Goal: Task Accomplishment & Management: Manage account settings

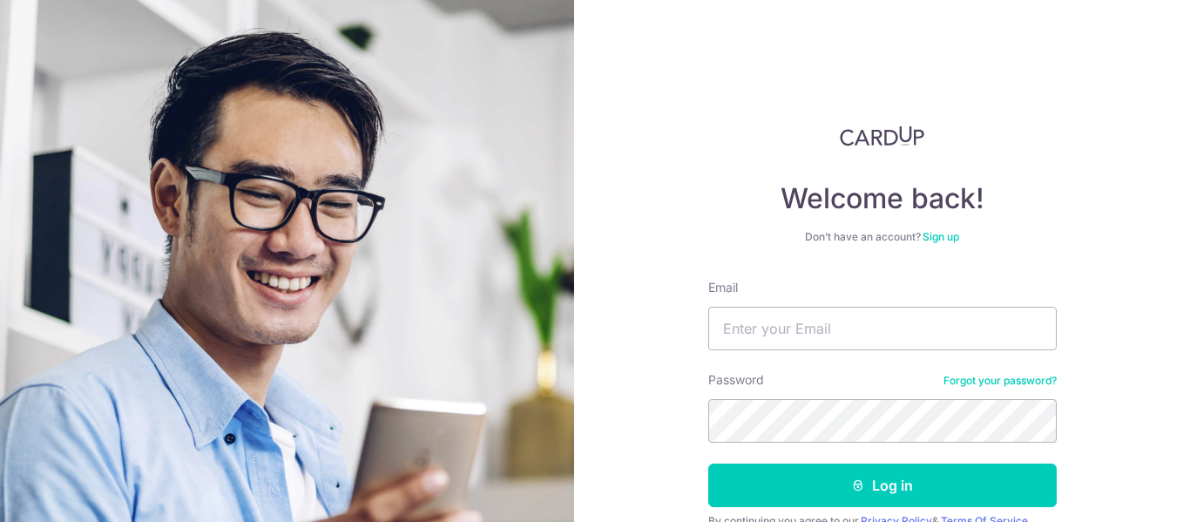
scroll to position [83, 0]
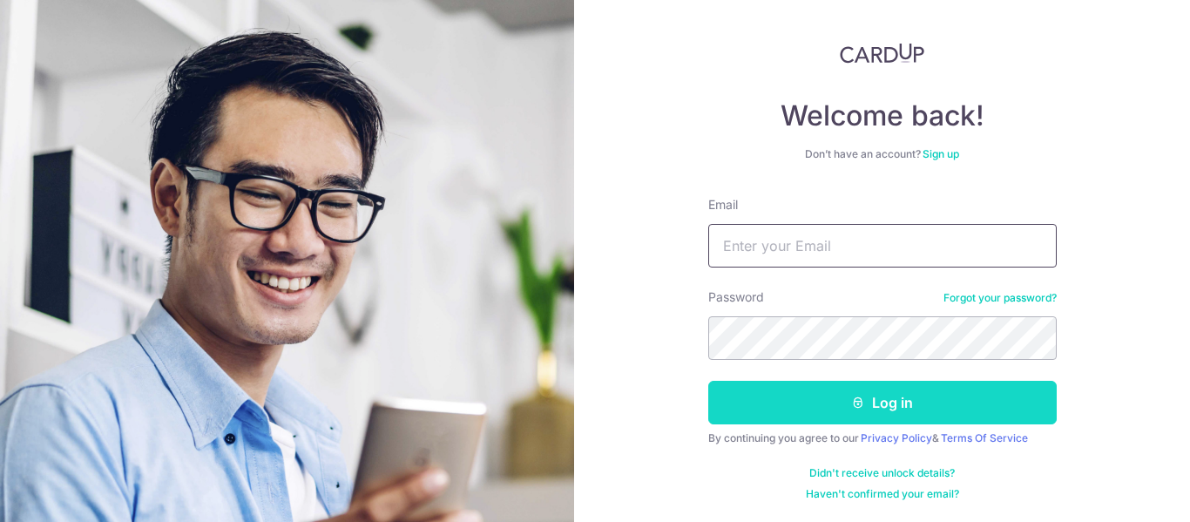
type input "bshah200@outlook.com"
click at [894, 402] on button "Log in" at bounding box center [882, 403] width 348 height 44
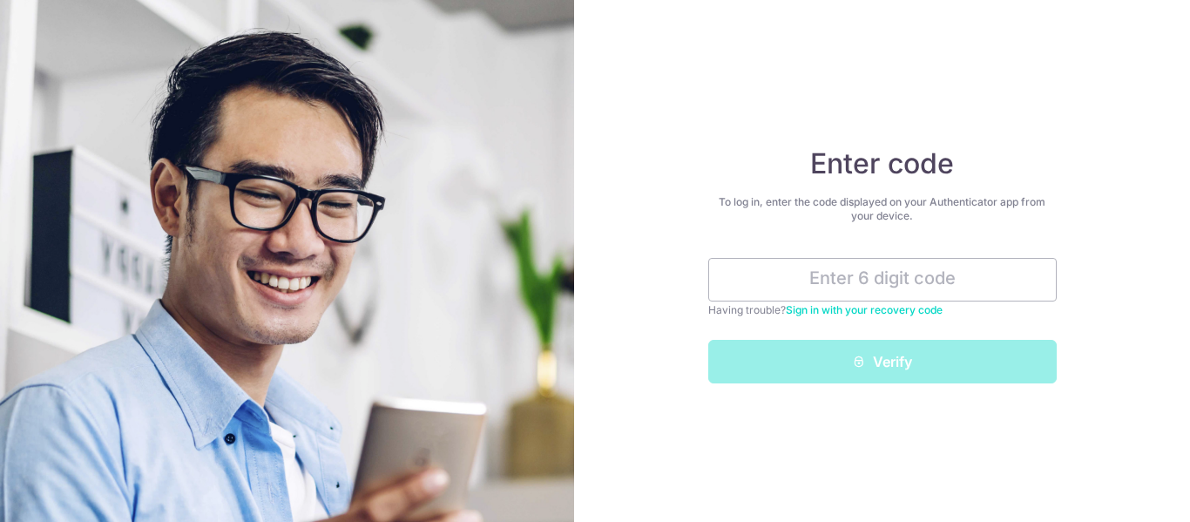
click at [887, 312] on link "Sign in with your recovery code" at bounding box center [864, 309] width 157 height 13
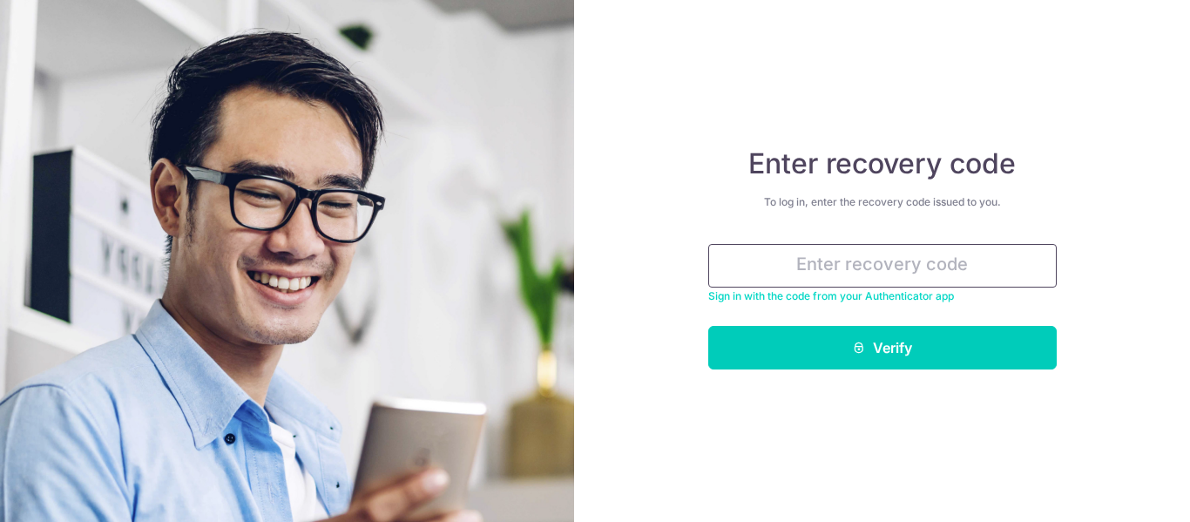
paste input "75316-8580f-30024"
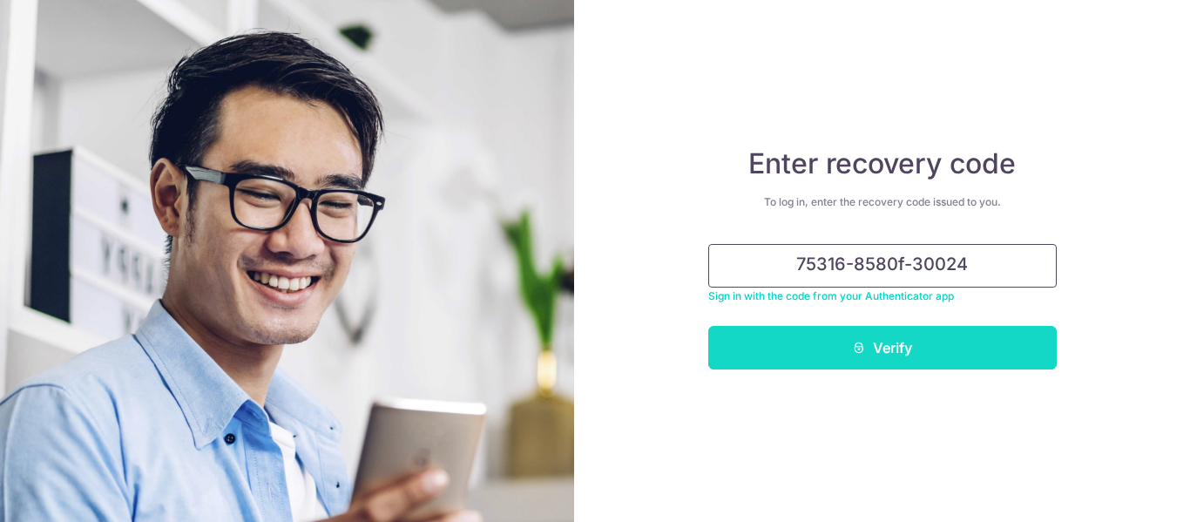
type input "75316-8580f-30024"
click at [862, 349] on icon "submit" at bounding box center [859, 348] width 14 height 14
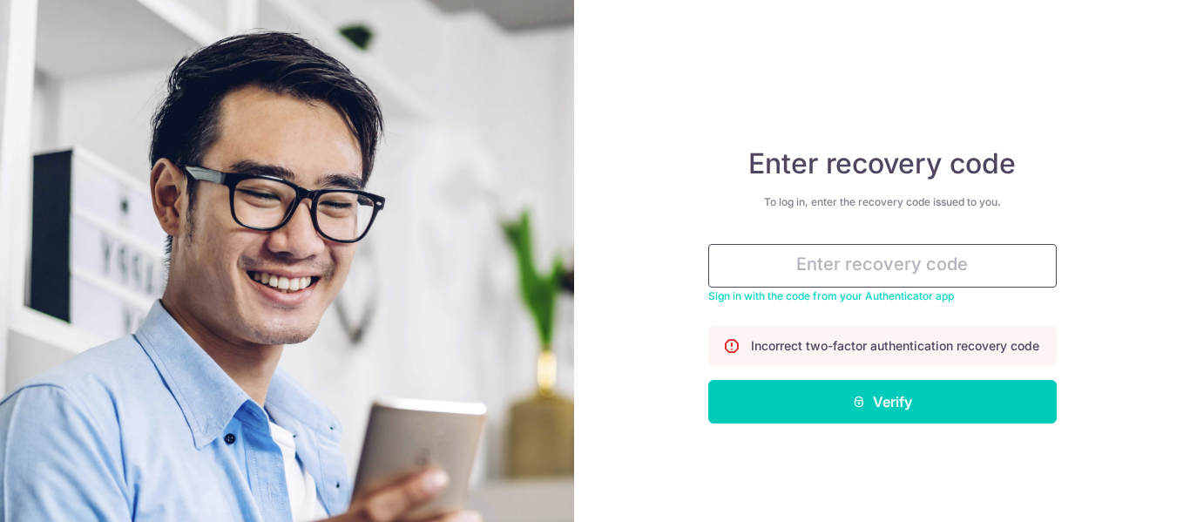
paste input "75316-8580f-30024"
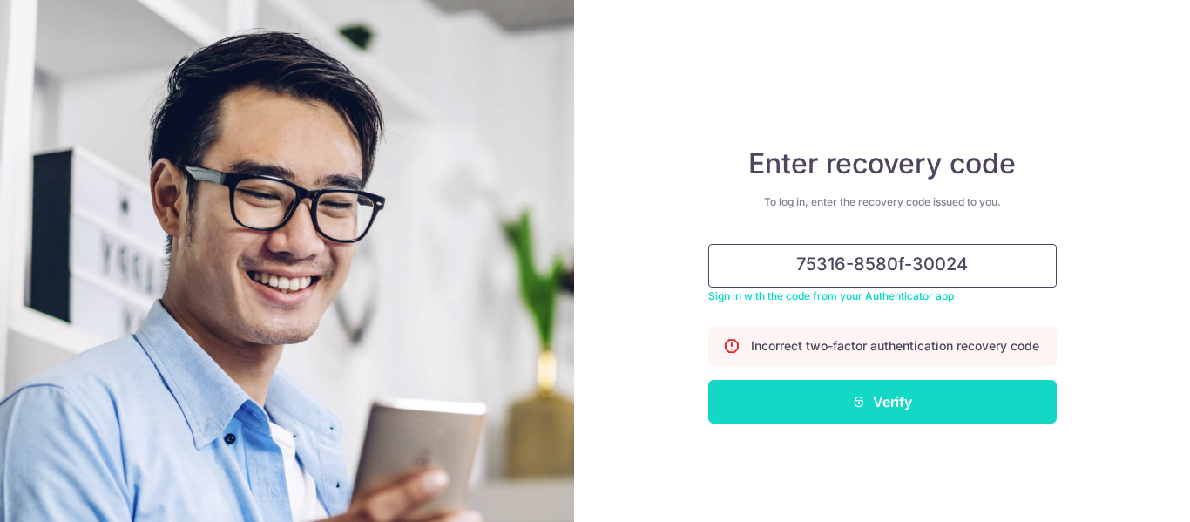
type input "75316-8580f-30024"
click at [864, 423] on button "Verify" at bounding box center [882, 402] width 348 height 44
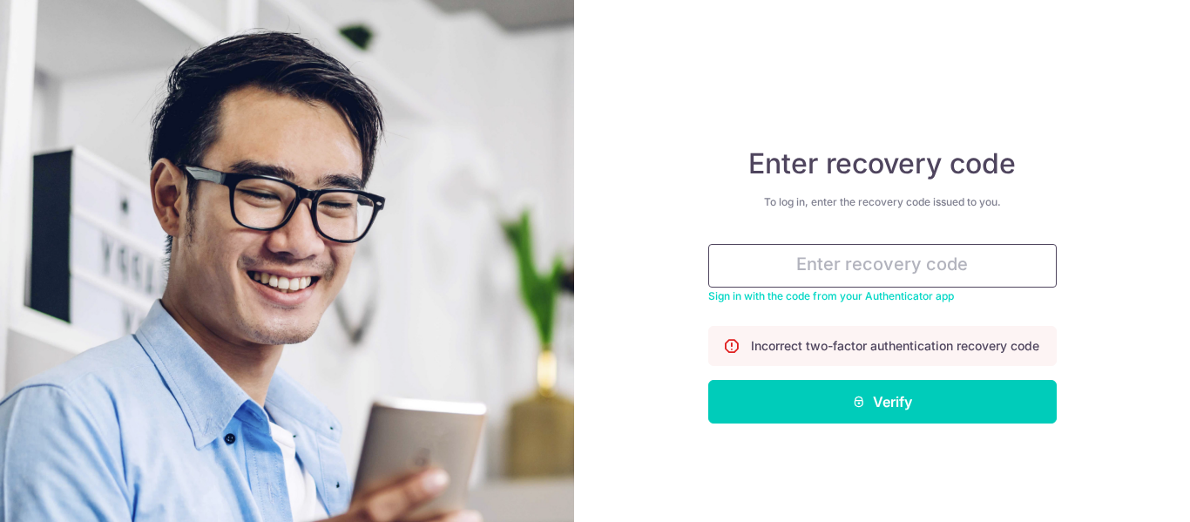
click at [845, 270] on input "text" at bounding box center [882, 266] width 348 height 44
paste input "1e052-d124b-f9a92"
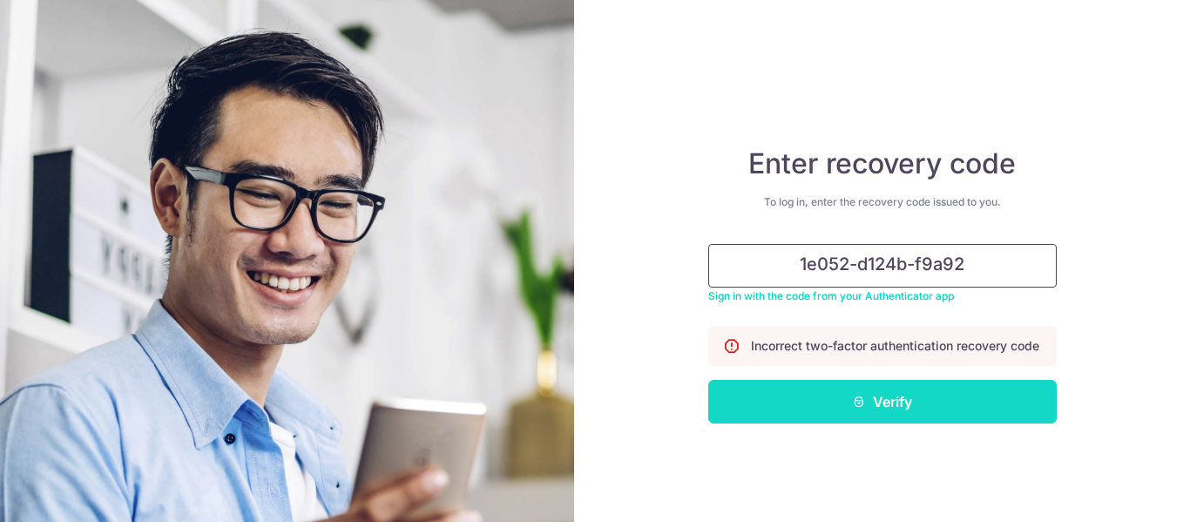
type input "1e052-d124b-f9a92"
click at [901, 415] on button "Verify" at bounding box center [882, 402] width 348 height 44
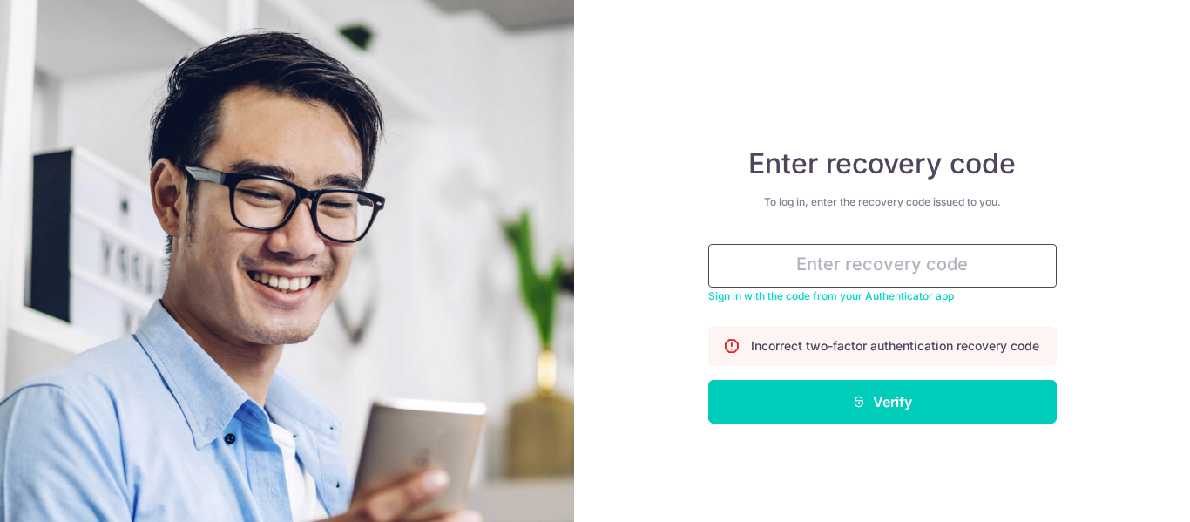
click at [795, 266] on input "text" at bounding box center [882, 266] width 348 height 44
paste input "3ada-d7e6e-1884f"
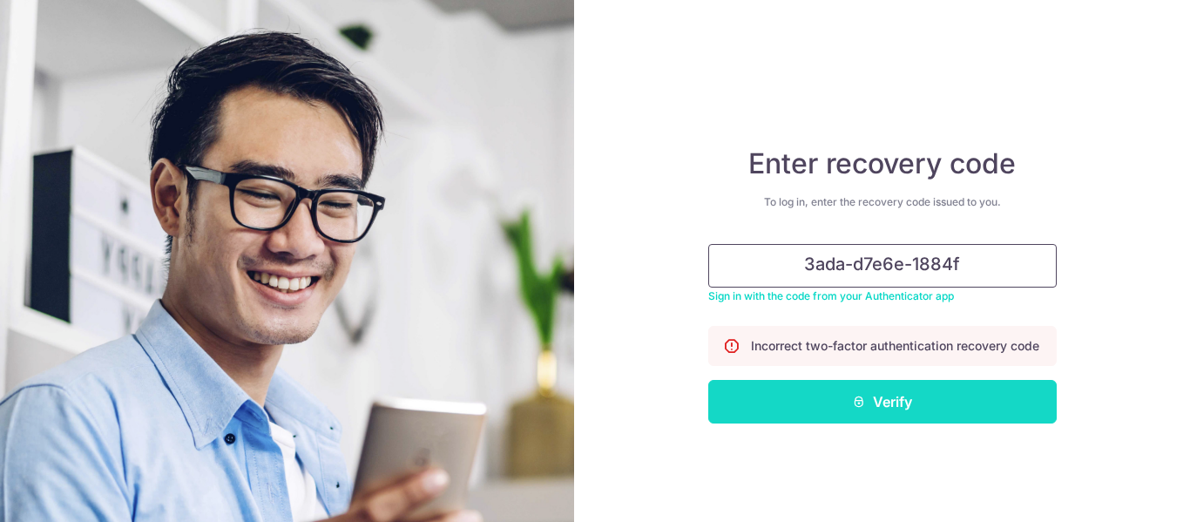
type input "3ada-d7e6e-1884f"
click at [877, 417] on button "Verify" at bounding box center [882, 402] width 348 height 44
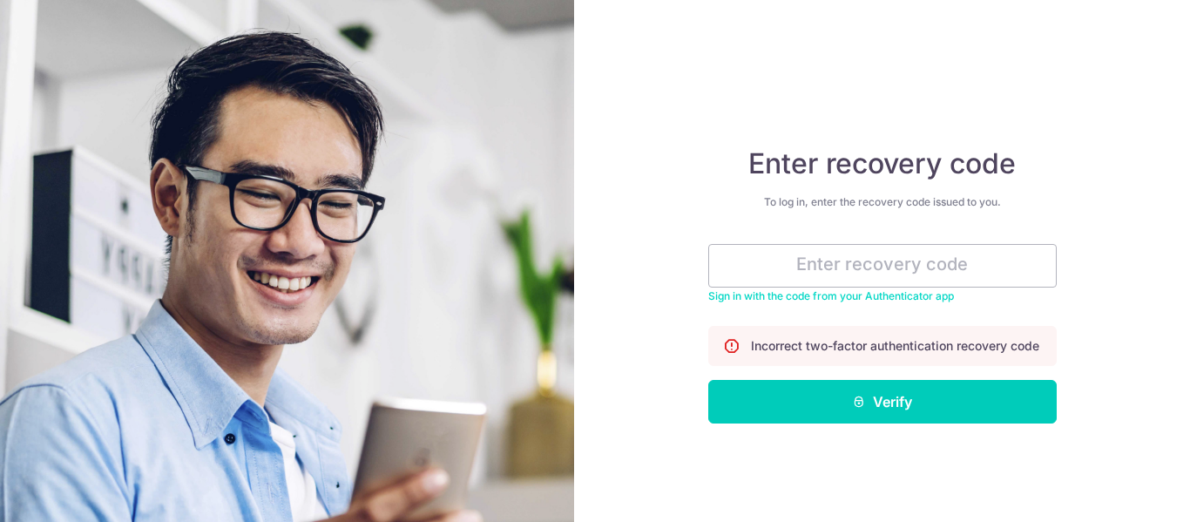
click at [912, 162] on h4 "Enter recovery code" at bounding box center [882, 163] width 348 height 35
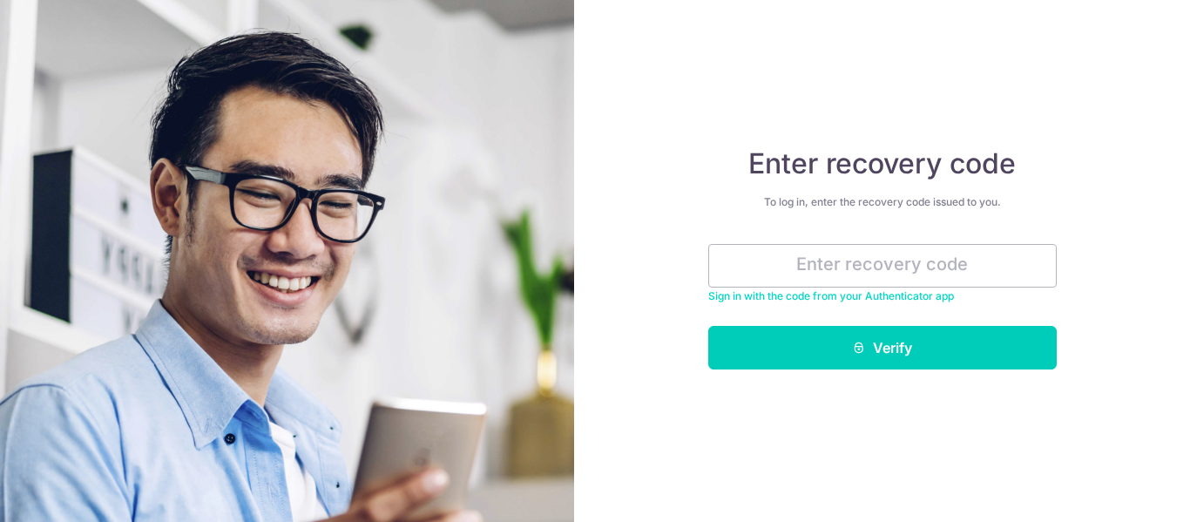
click at [843, 296] on link "Sign in with the code from your Authenticator app" at bounding box center [831, 295] width 246 height 13
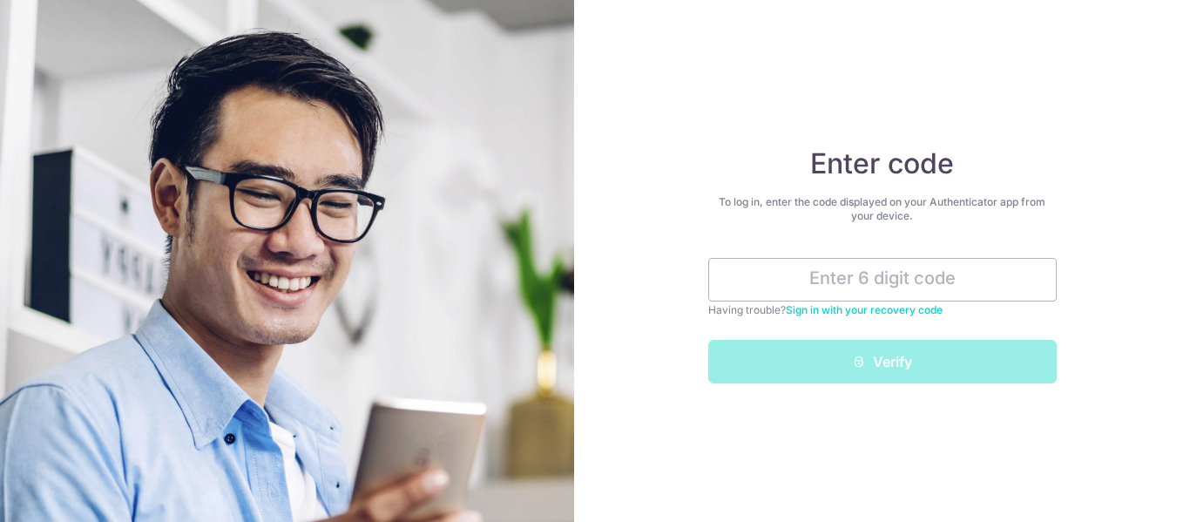
click at [920, 312] on link "Sign in with your recovery code" at bounding box center [864, 309] width 157 height 13
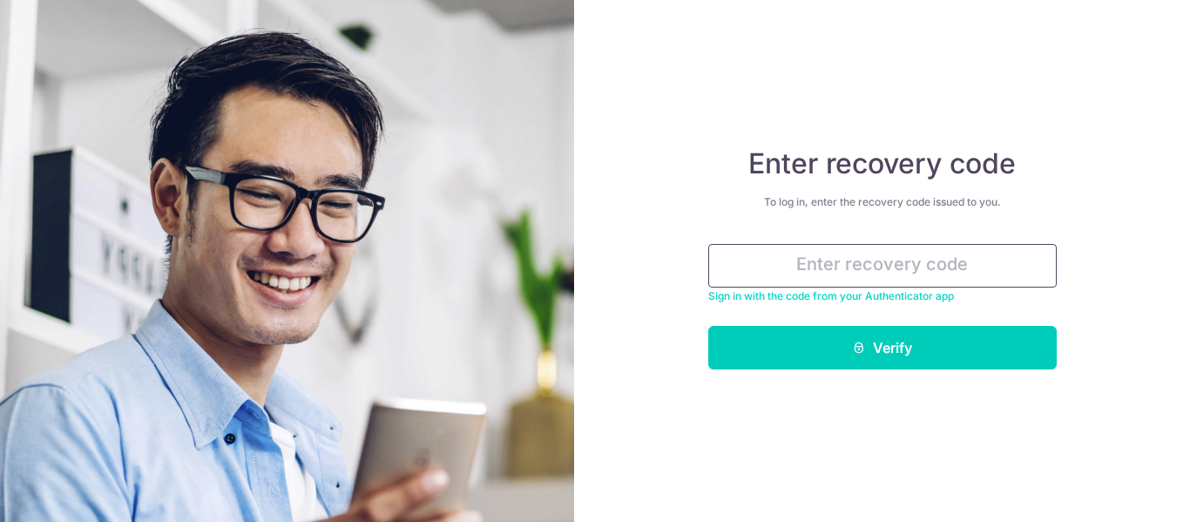
paste input "3ada-d7e6e-1884f"
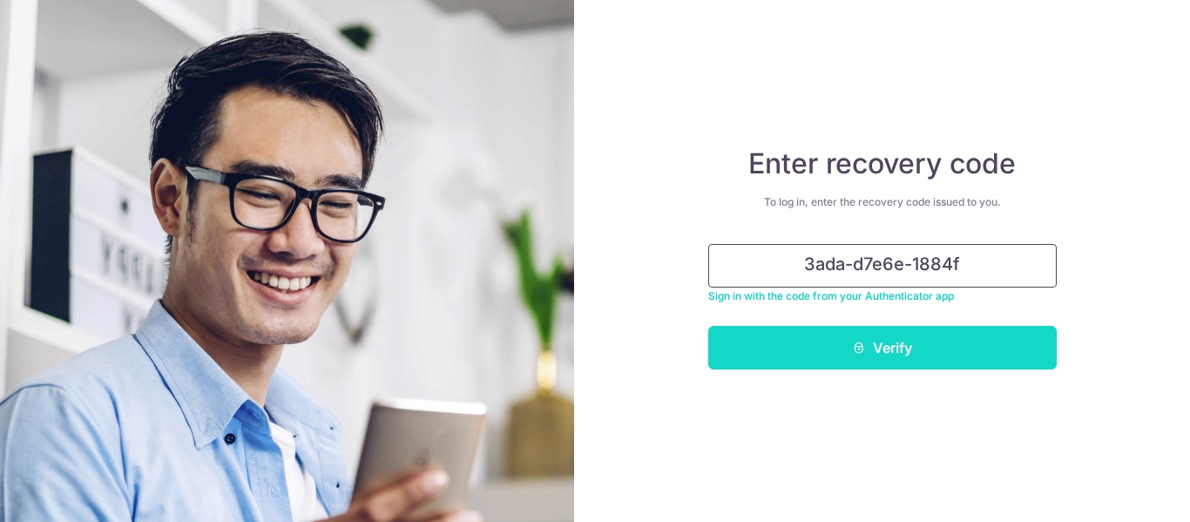
type input "3ada-d7e6e-1884f"
click at [916, 355] on button "Verify" at bounding box center [882, 348] width 348 height 44
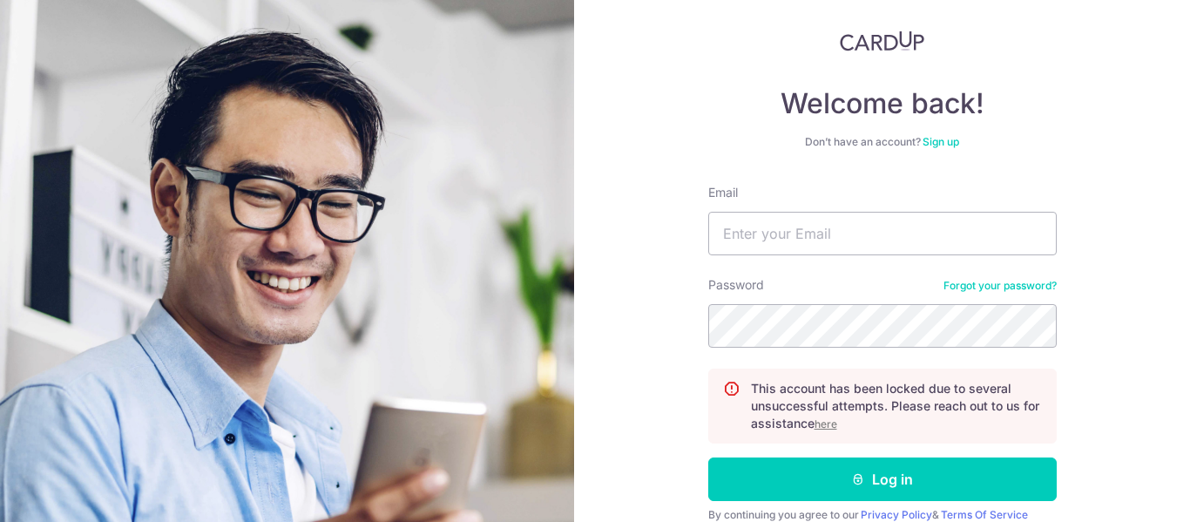
scroll to position [172, 0]
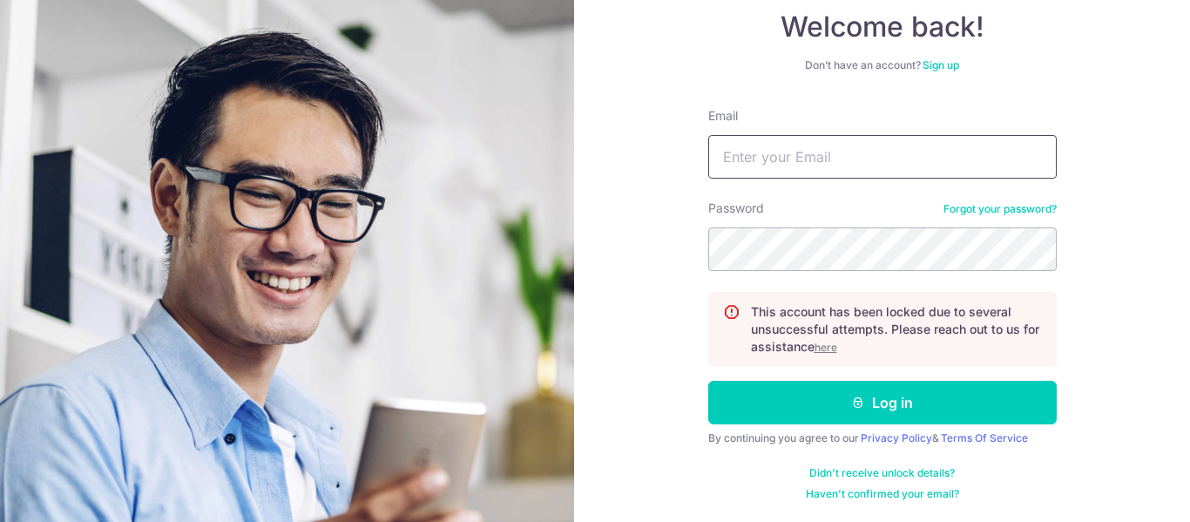
type input "[EMAIL_ADDRESS][DOMAIN_NAME]"
click at [829, 347] on u "here" at bounding box center [826, 347] width 23 height 13
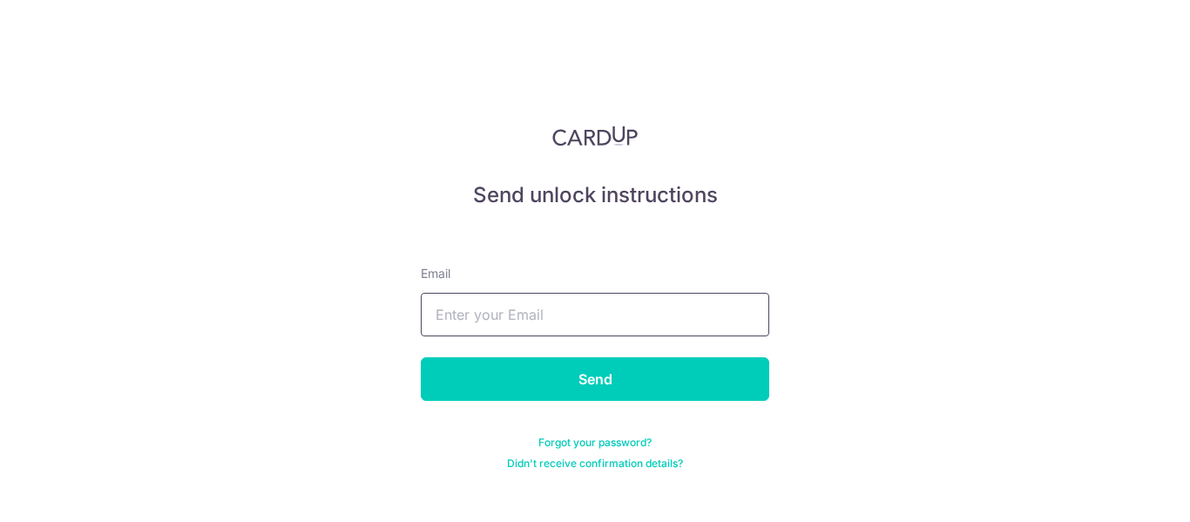
click at [571, 312] on input "text" at bounding box center [595, 315] width 348 height 44
type input "bshah200@outlook.com"
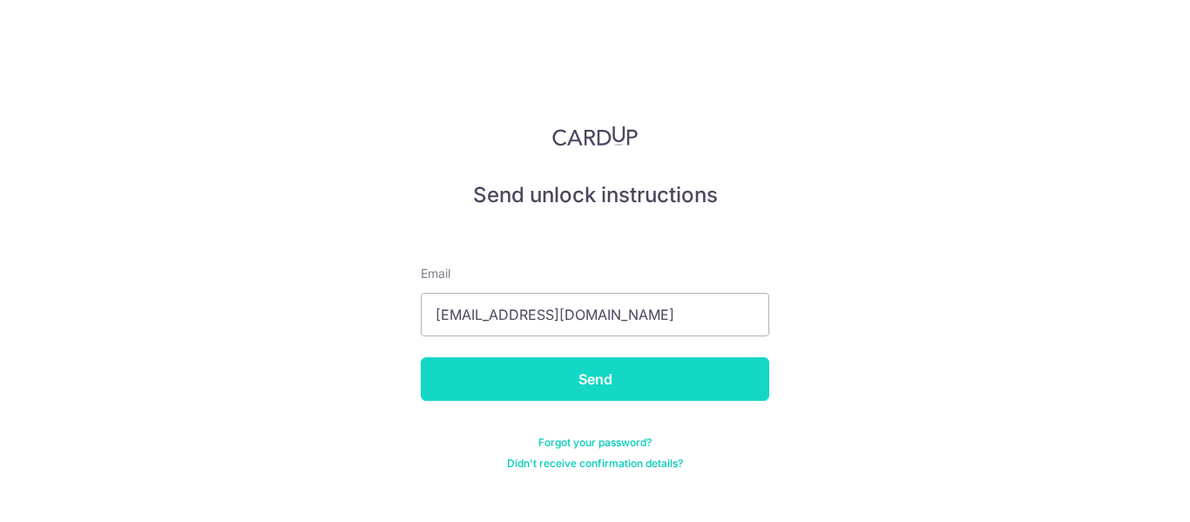
click at [556, 379] on input "Send" at bounding box center [595, 379] width 348 height 44
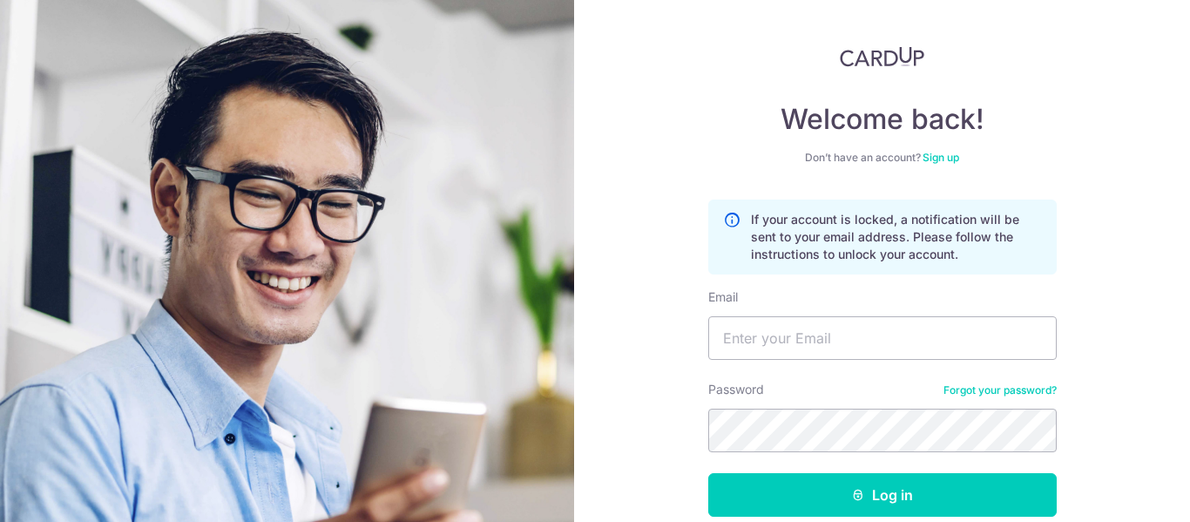
scroll to position [172, 0]
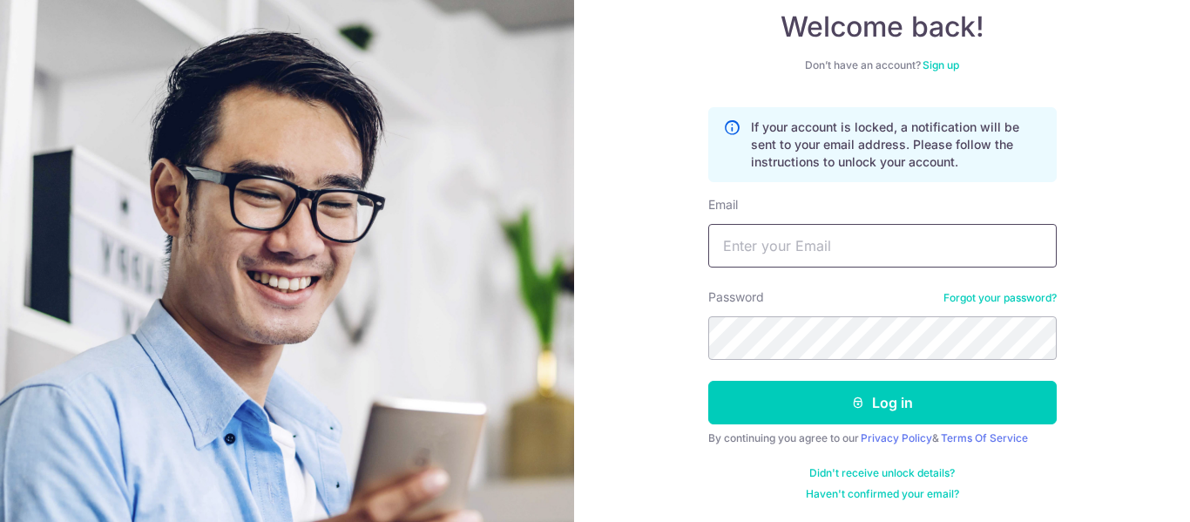
type input "[EMAIL_ADDRESS][DOMAIN_NAME]"
click at [917, 475] on link "Didn't receive unlock details?" at bounding box center [881, 473] width 145 height 14
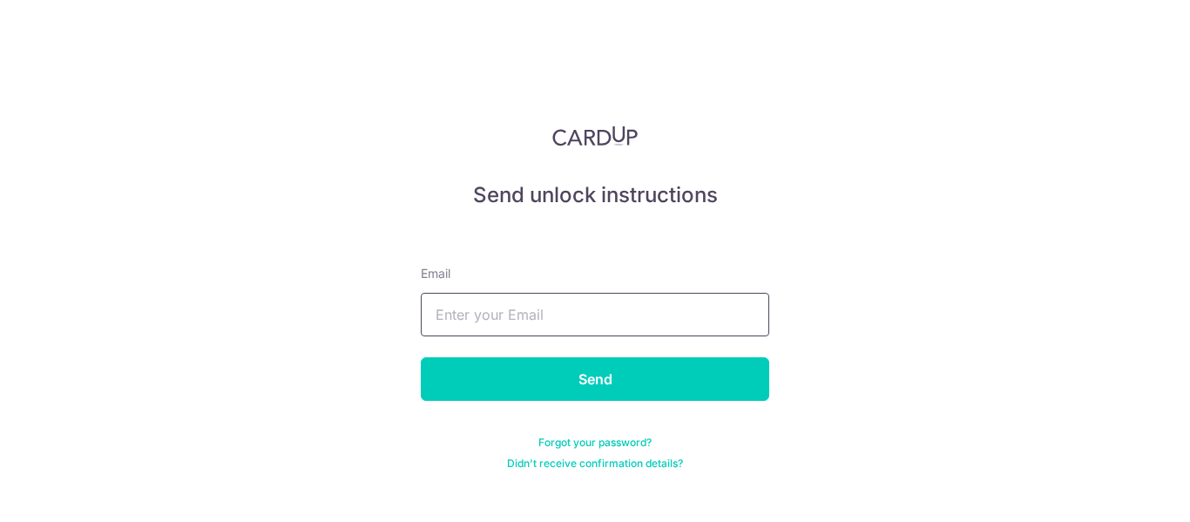
click at [592, 313] on input "text" at bounding box center [595, 315] width 348 height 44
type input "[EMAIL_ADDRESS][DOMAIN_NAME]"
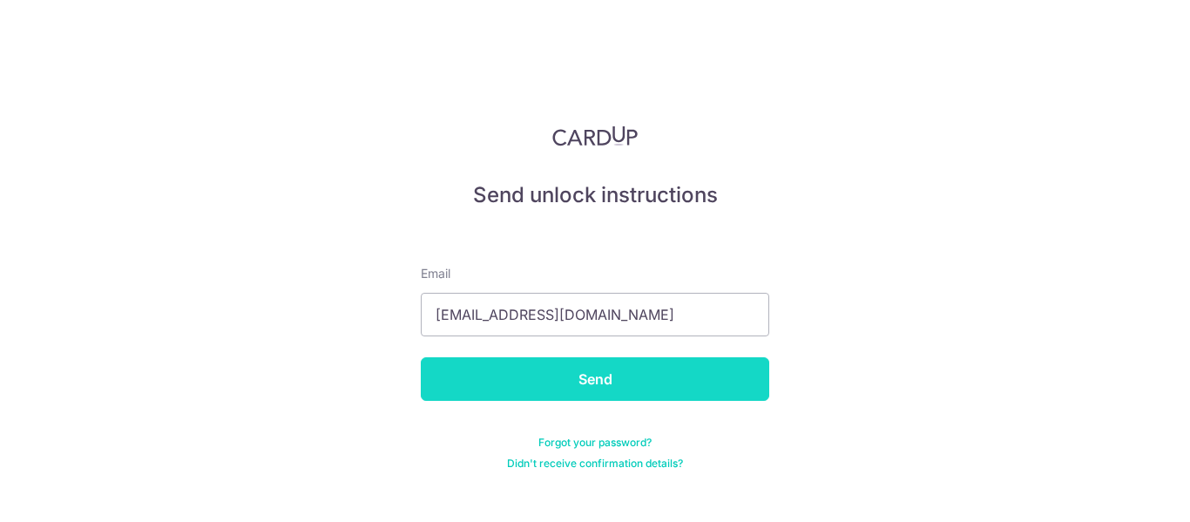
click at [639, 398] on input "Send" at bounding box center [595, 379] width 348 height 44
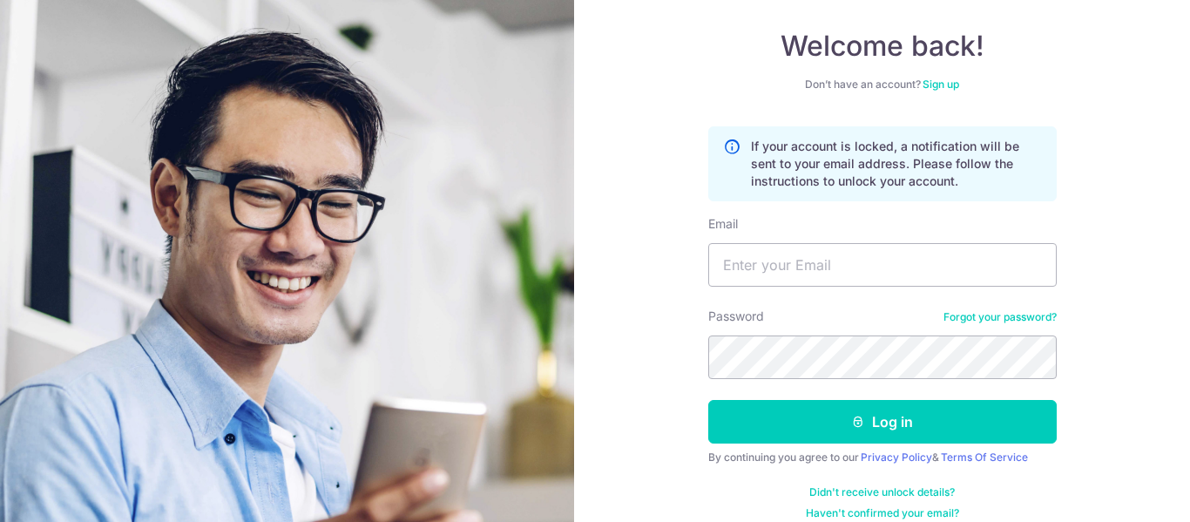
scroll to position [172, 0]
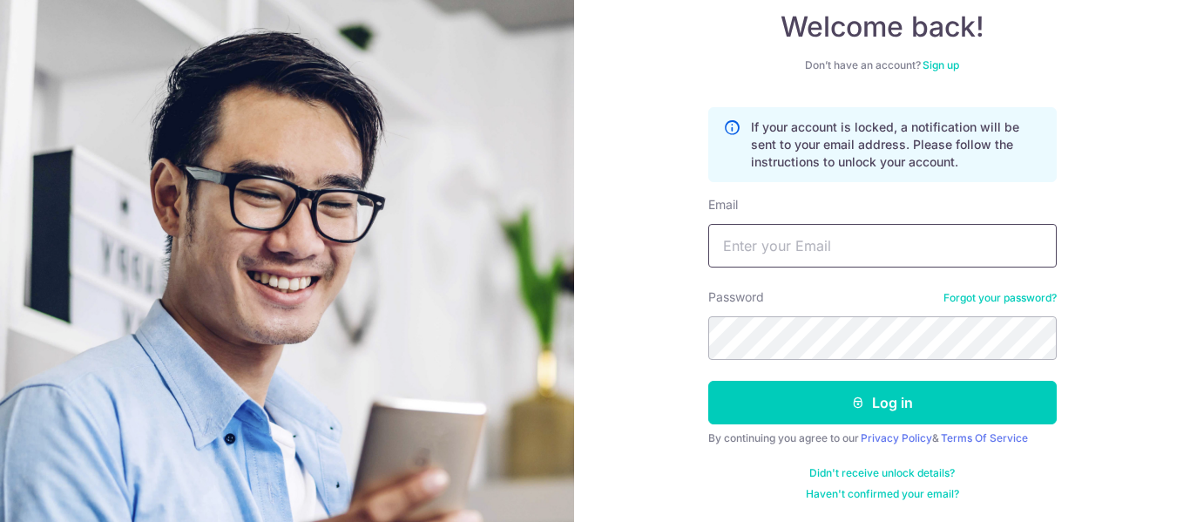
type input "[EMAIL_ADDRESS][DOMAIN_NAME]"
click at [882, 474] on link "Didn't receive unlock details?" at bounding box center [881, 473] width 145 height 14
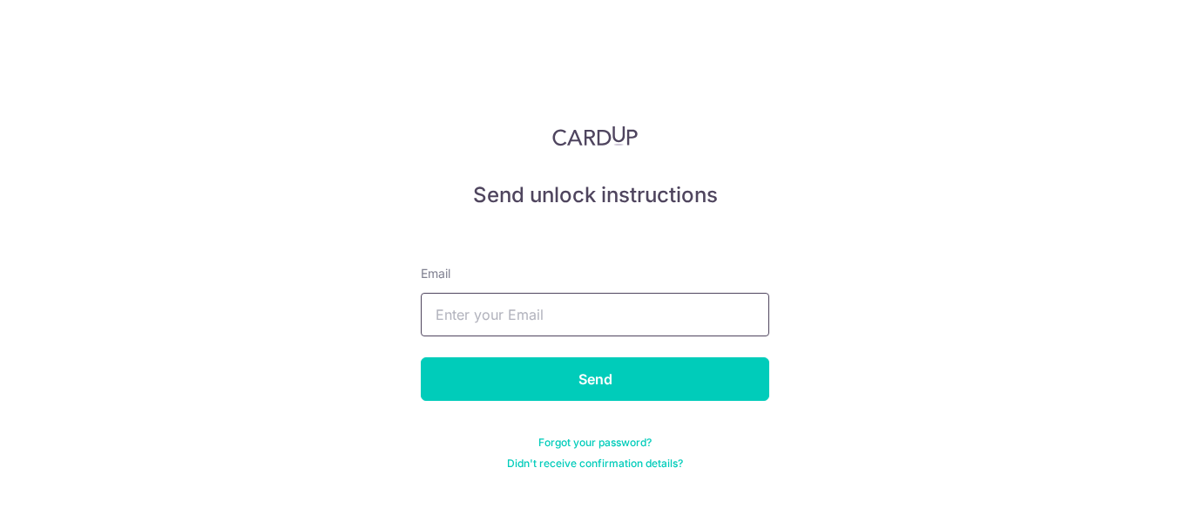
click at [590, 312] on input "text" at bounding box center [595, 315] width 348 height 44
type input "[EMAIL_ADDRESS][DOMAIN_NAME]"
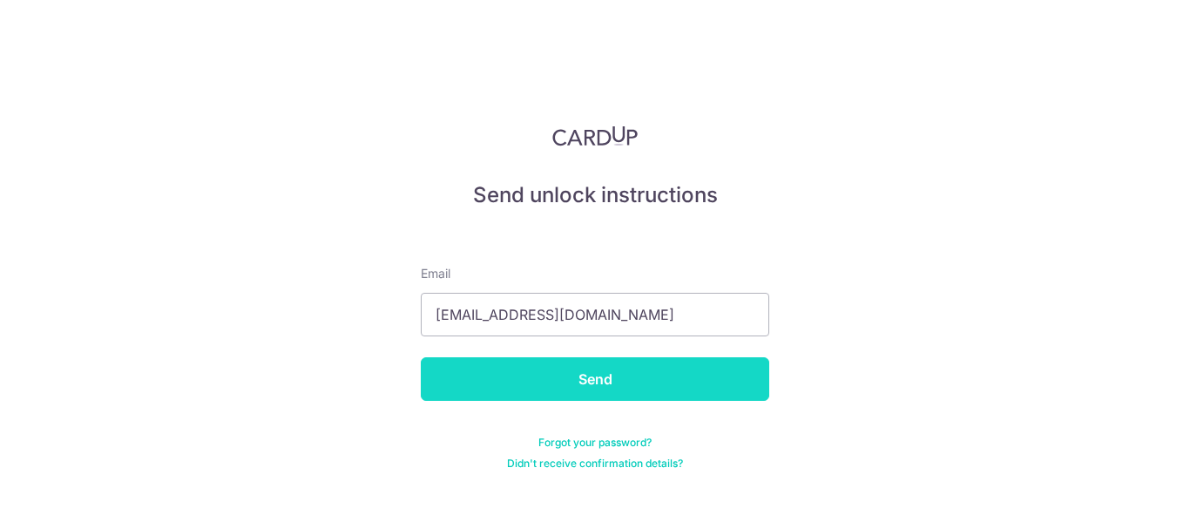
click at [579, 391] on input "Send" at bounding box center [595, 379] width 348 height 44
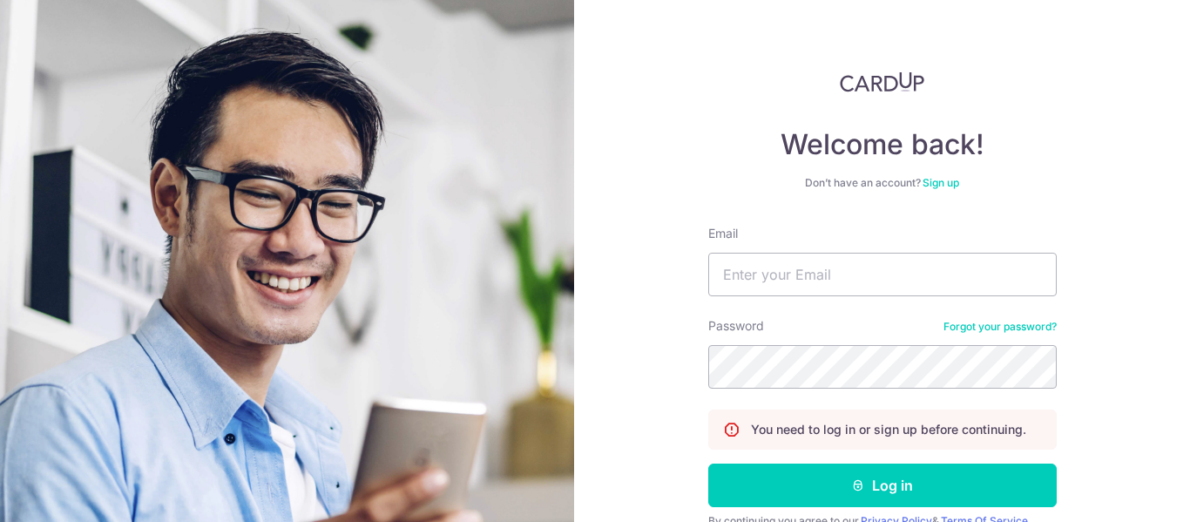
scroll to position [137, 0]
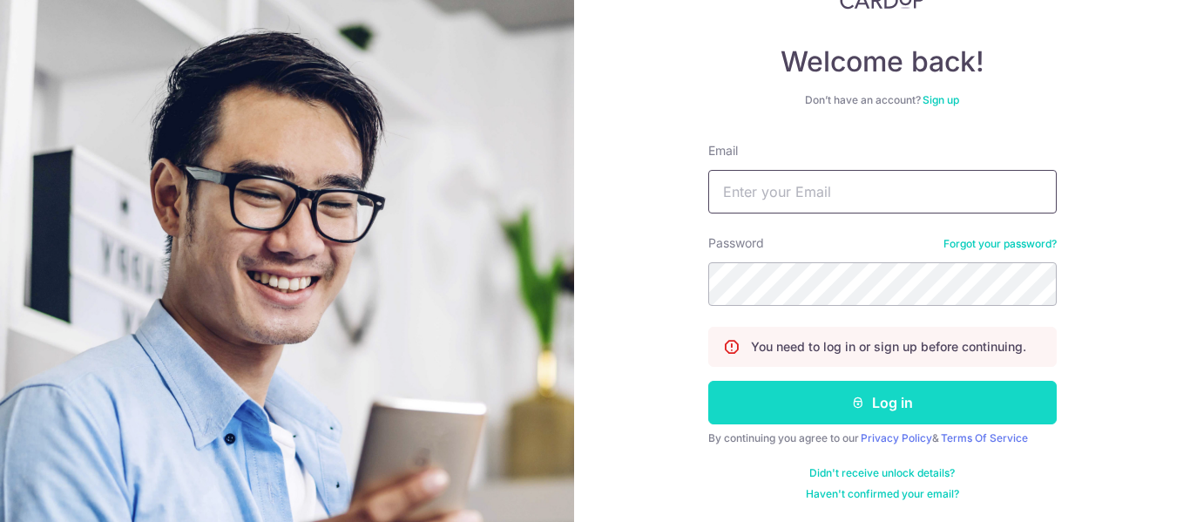
type input "[EMAIL_ADDRESS][DOMAIN_NAME]"
click at [859, 401] on icon "submit" at bounding box center [858, 403] width 14 height 14
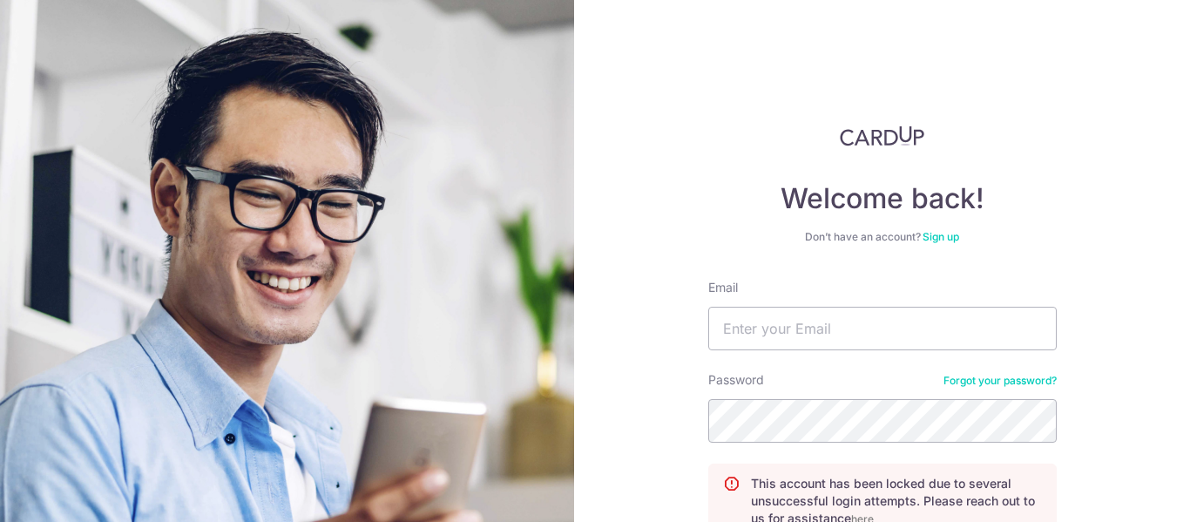
scroll to position [172, 0]
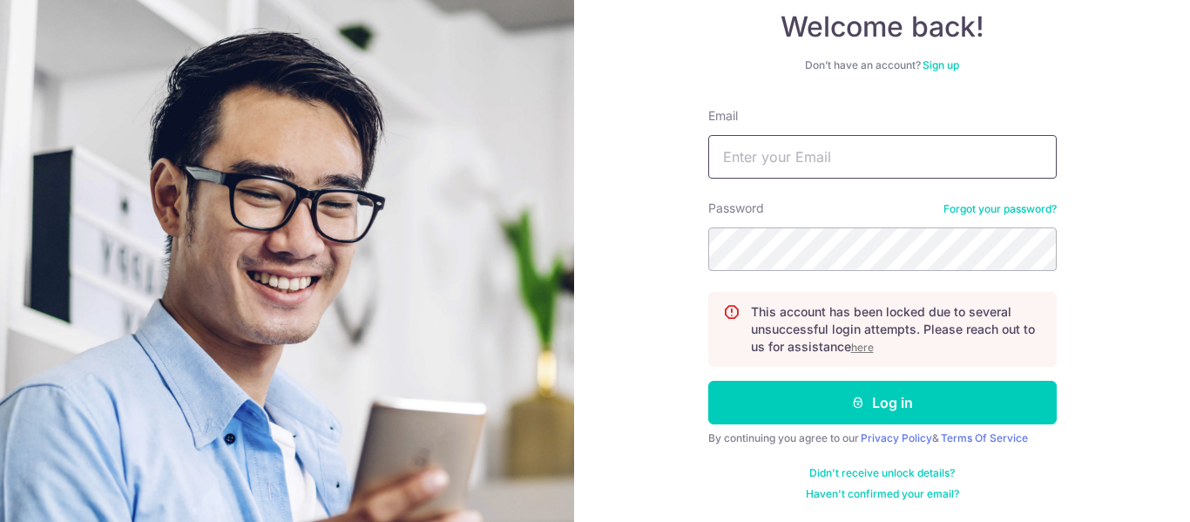
type input "[EMAIL_ADDRESS][DOMAIN_NAME]"
click at [855, 345] on u "here" at bounding box center [862, 347] width 23 height 13
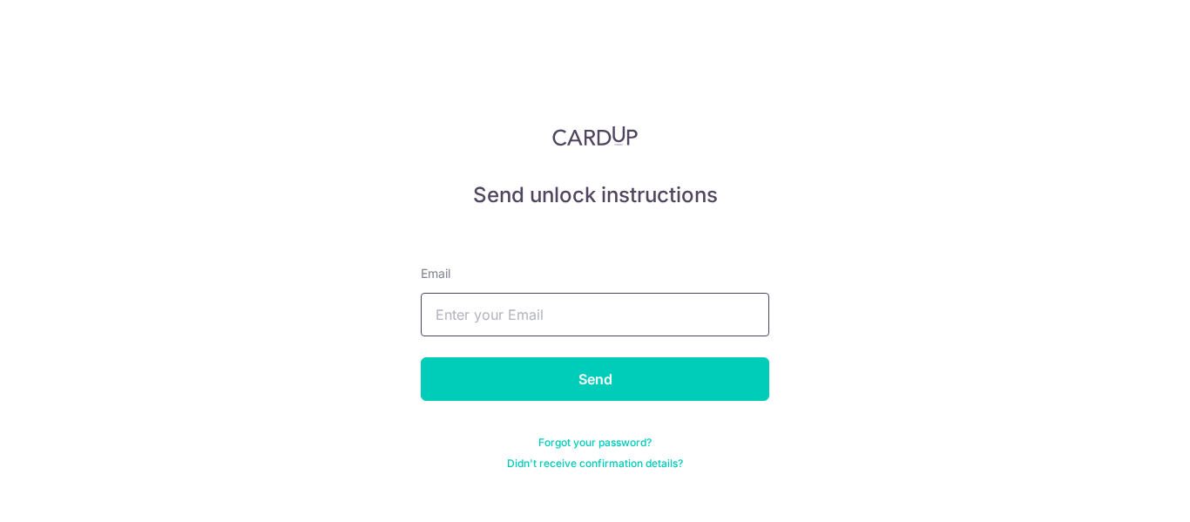
click at [627, 299] on input "text" at bounding box center [595, 315] width 348 height 44
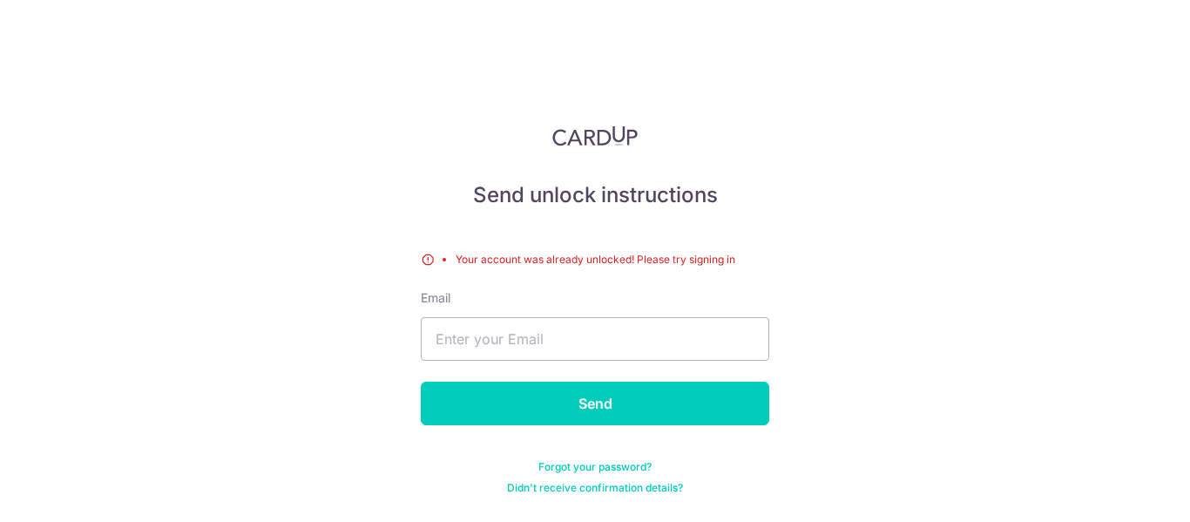
click at [608, 140] on img at bounding box center [594, 135] width 85 height 21
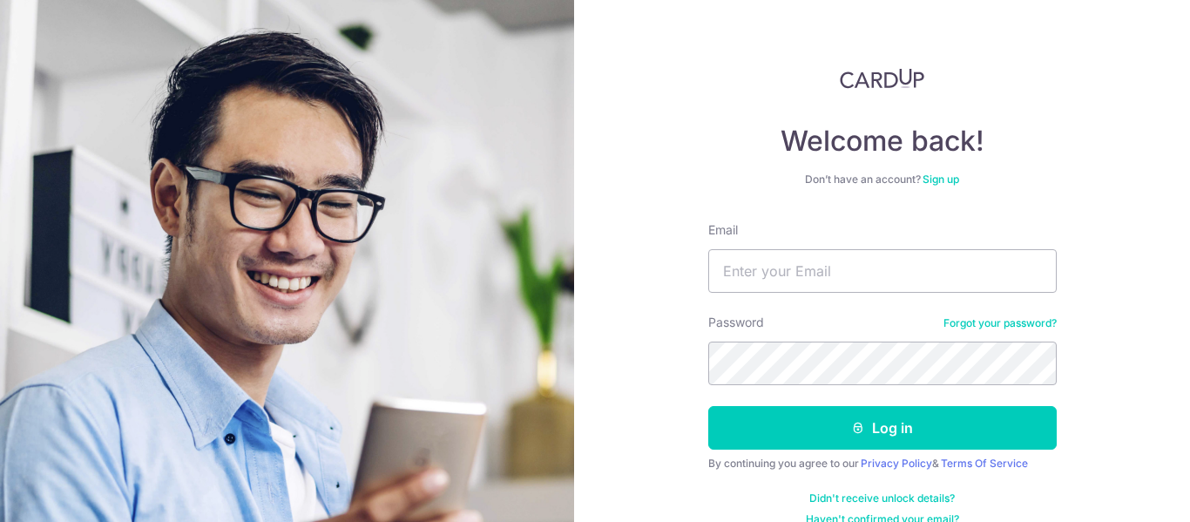
scroll to position [83, 0]
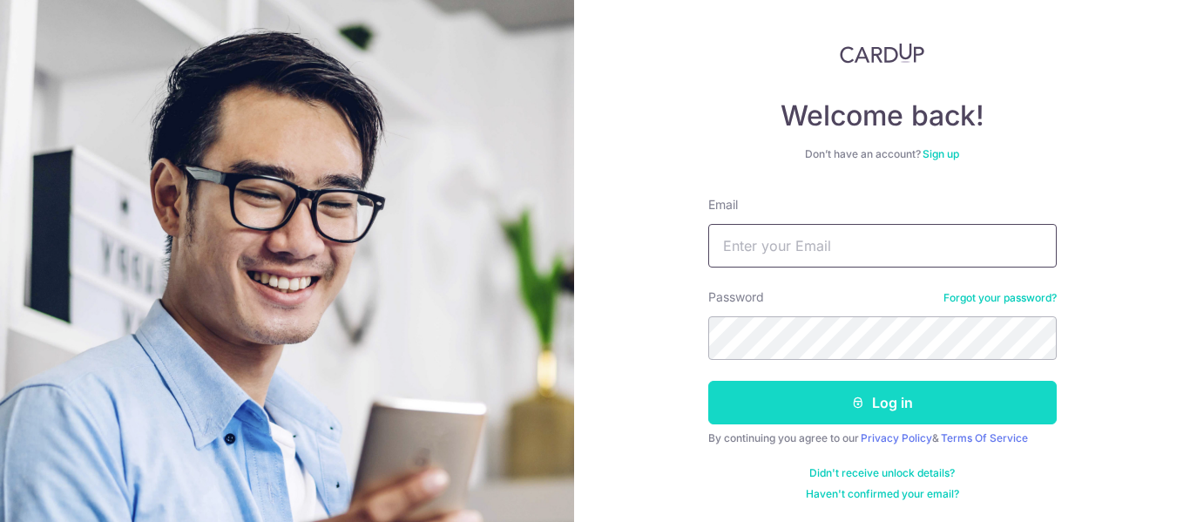
type input "bshah200@outlook.com"
click at [876, 403] on button "Log in" at bounding box center [882, 403] width 348 height 44
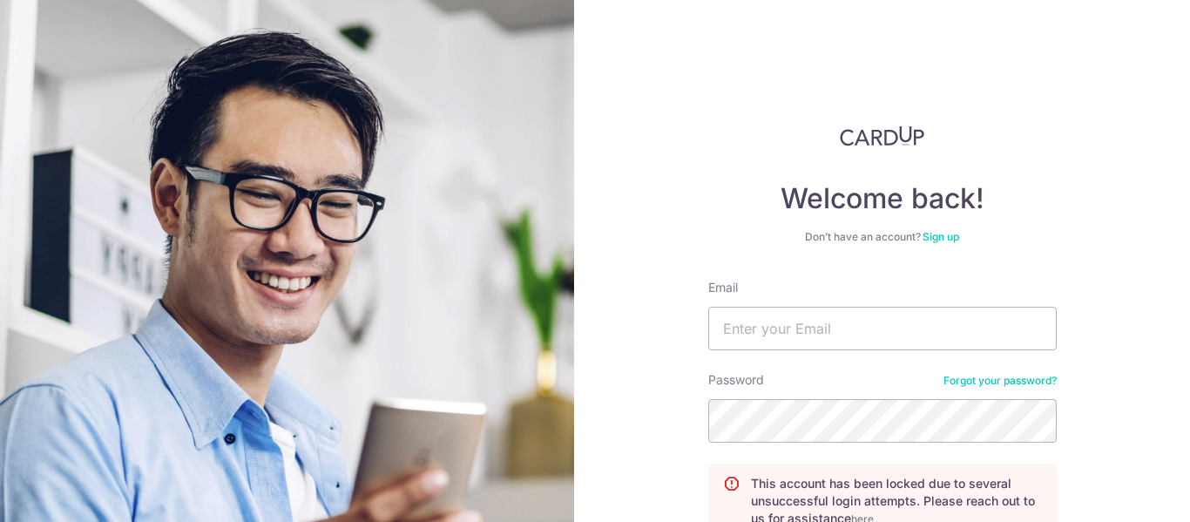
scroll to position [172, 0]
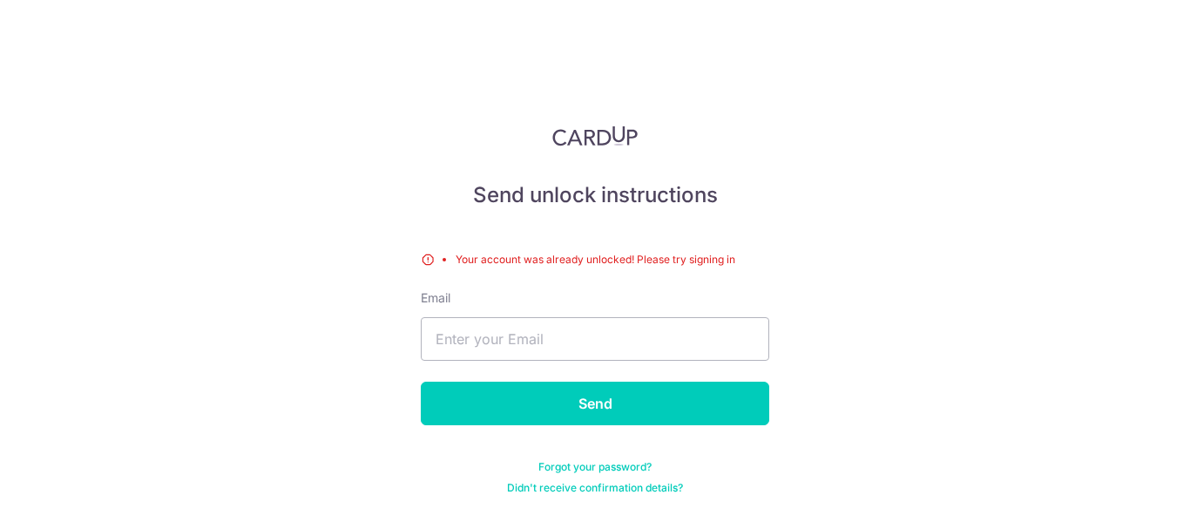
click at [608, 262] on li "Your account was already unlocked! Please try signing in" at bounding box center [613, 259] width 314 height 17
click at [580, 338] on input "text" at bounding box center [595, 339] width 348 height 44
type input "[EMAIL_ADDRESS][DOMAIN_NAME]"
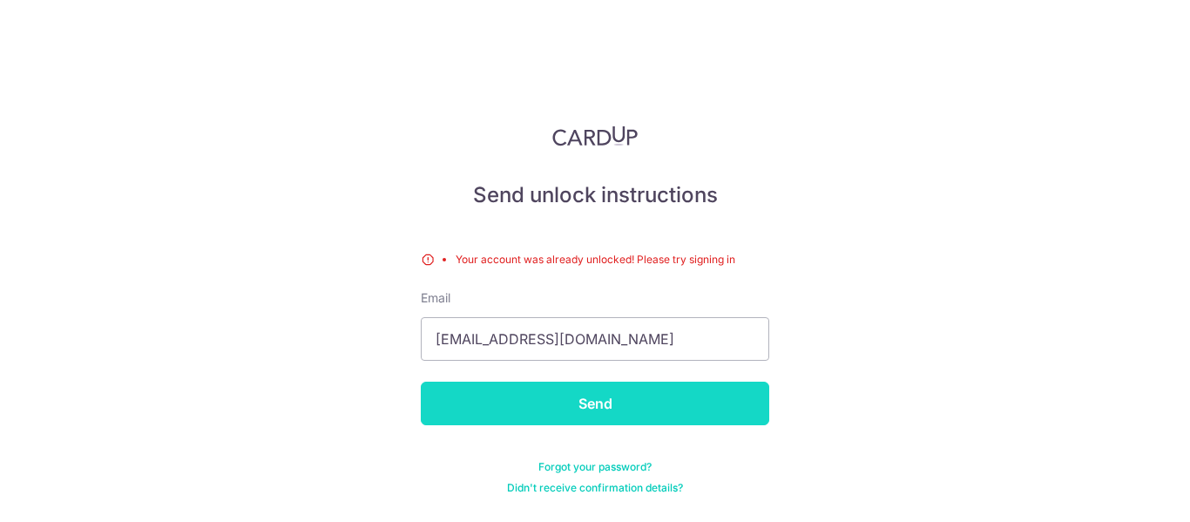
click at [573, 396] on input "Send" at bounding box center [595, 404] width 348 height 44
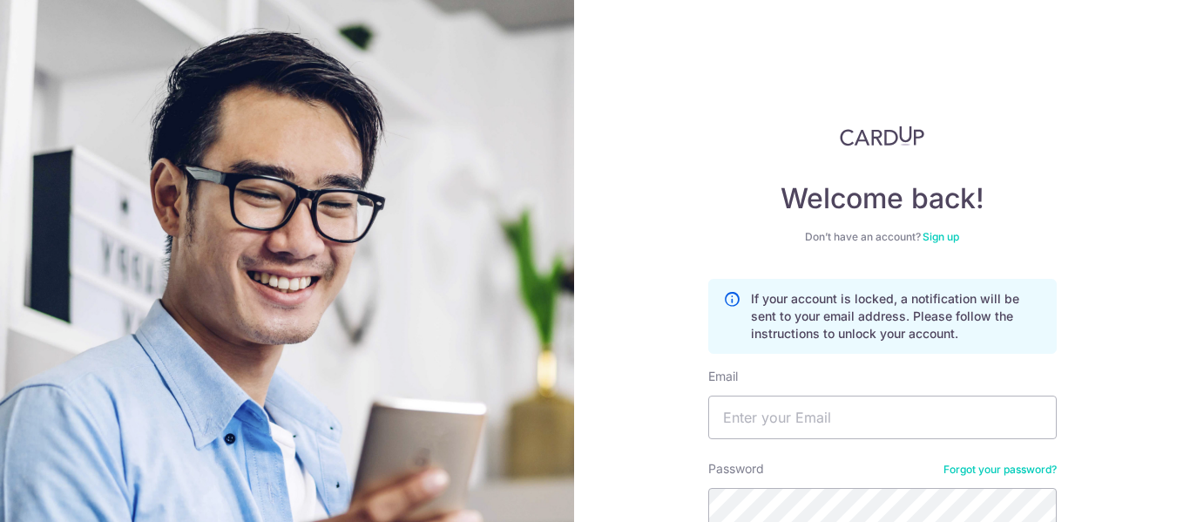
scroll to position [172, 0]
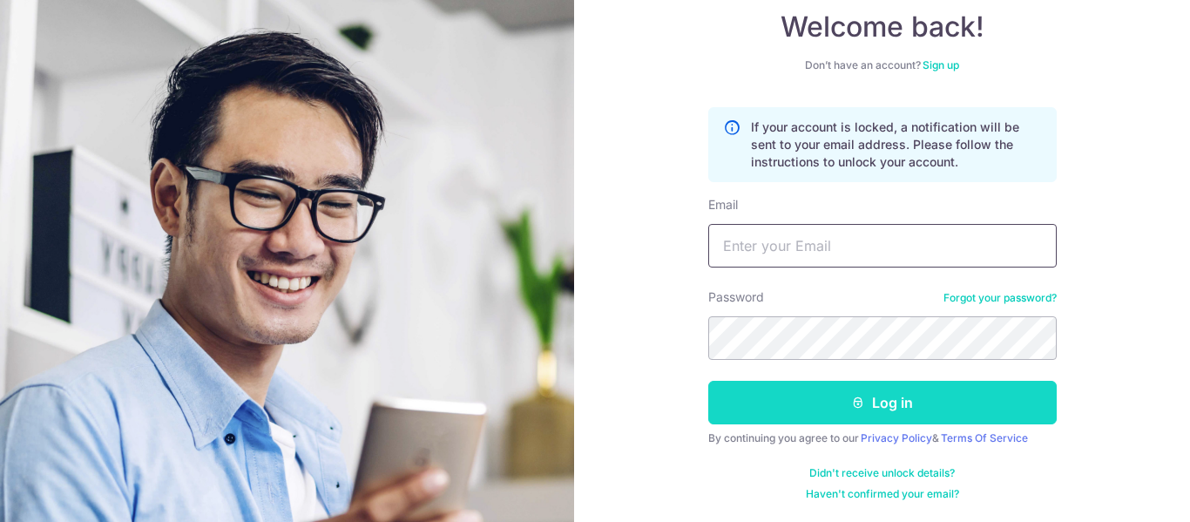
type input "[EMAIL_ADDRESS][DOMAIN_NAME]"
click at [899, 402] on button "Log in" at bounding box center [882, 403] width 348 height 44
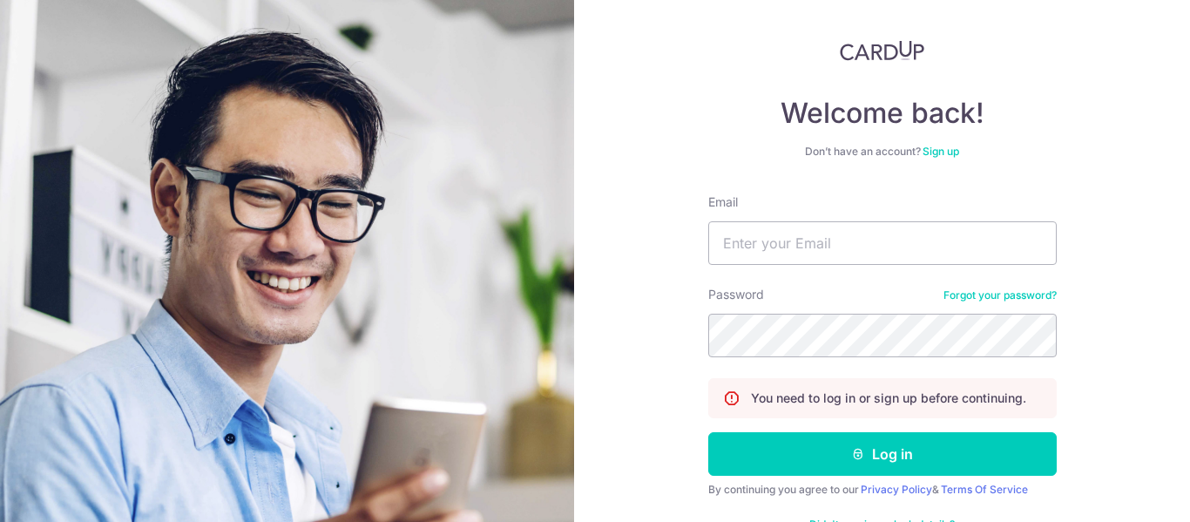
scroll to position [137, 0]
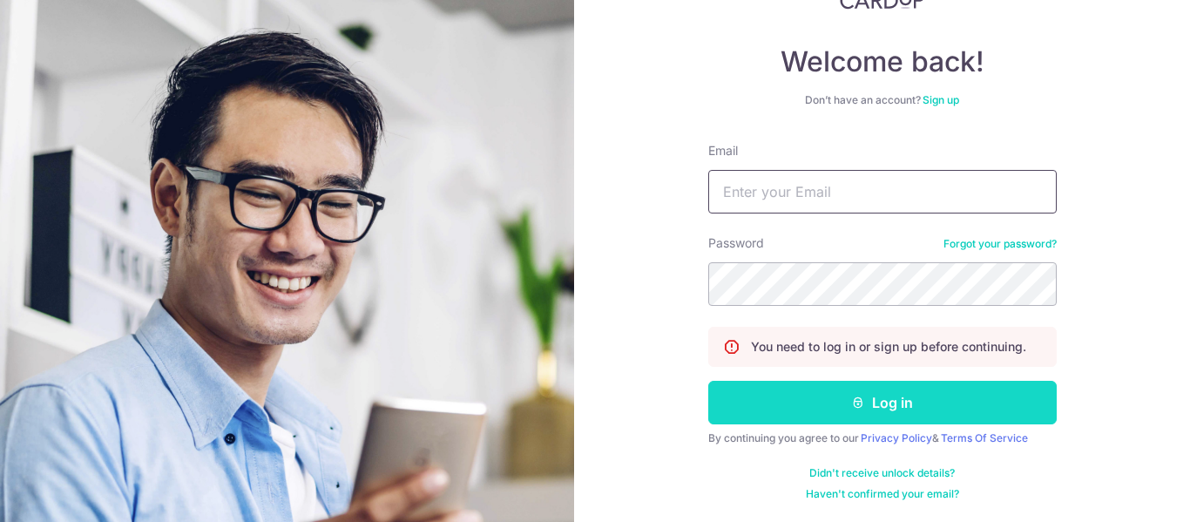
type input "[EMAIL_ADDRESS][DOMAIN_NAME]"
click at [863, 408] on button "Log in" at bounding box center [882, 403] width 348 height 44
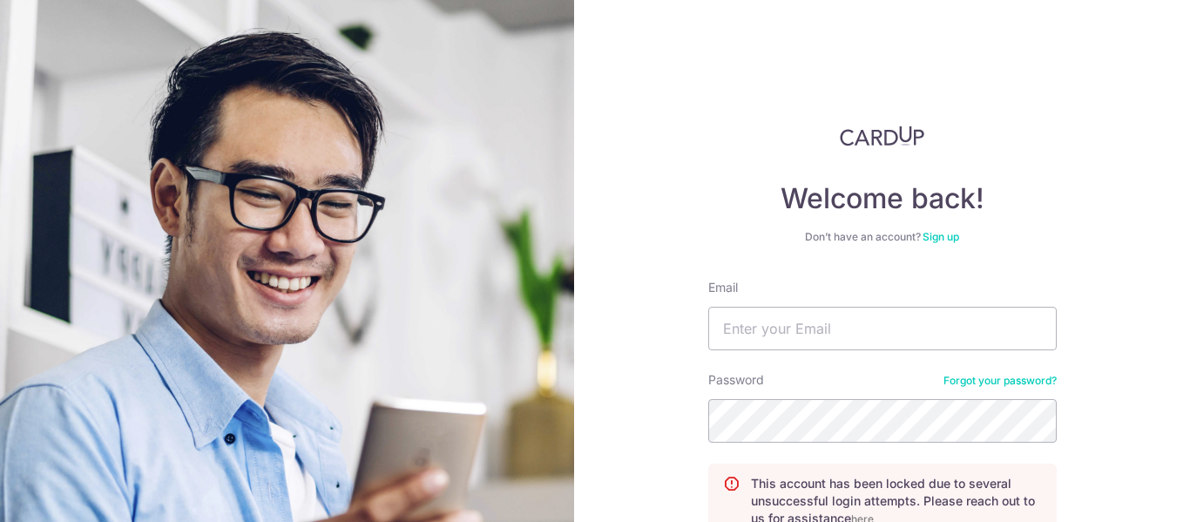
scroll to position [172, 0]
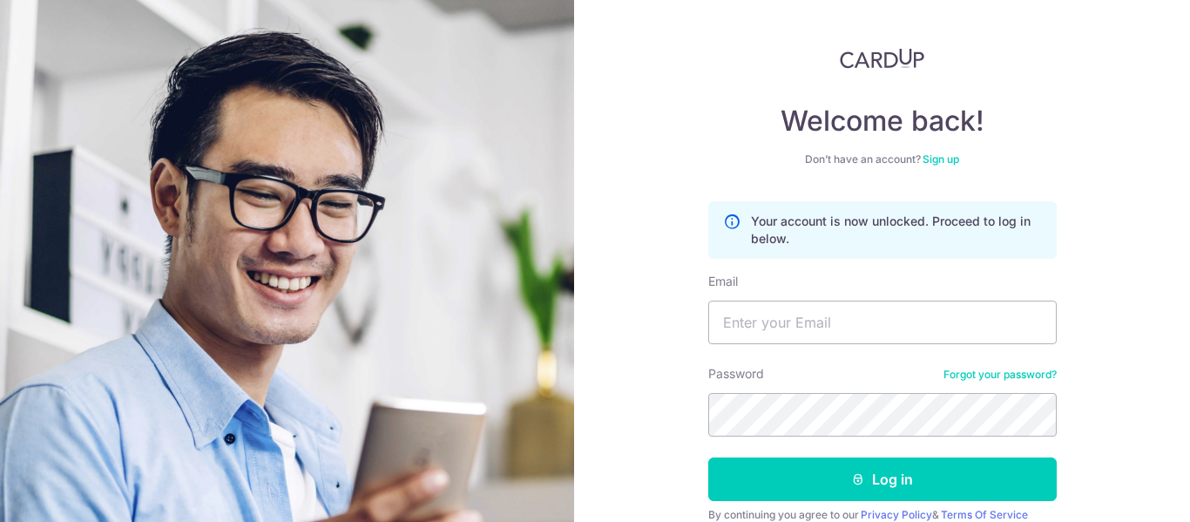
scroll to position [154, 0]
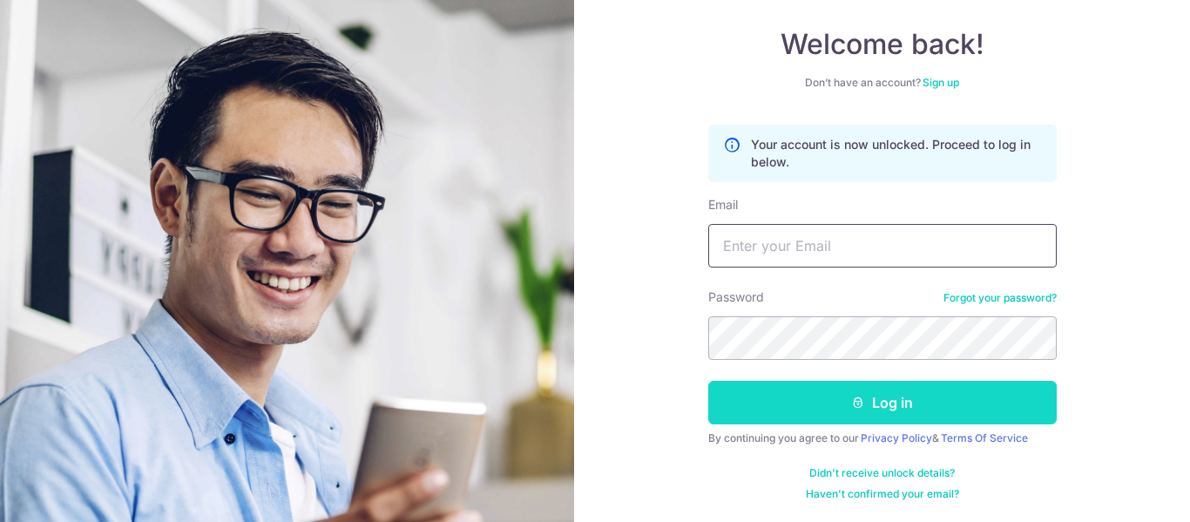
type input "bshah200@outlook.com"
click at [892, 397] on button "Log in" at bounding box center [882, 403] width 348 height 44
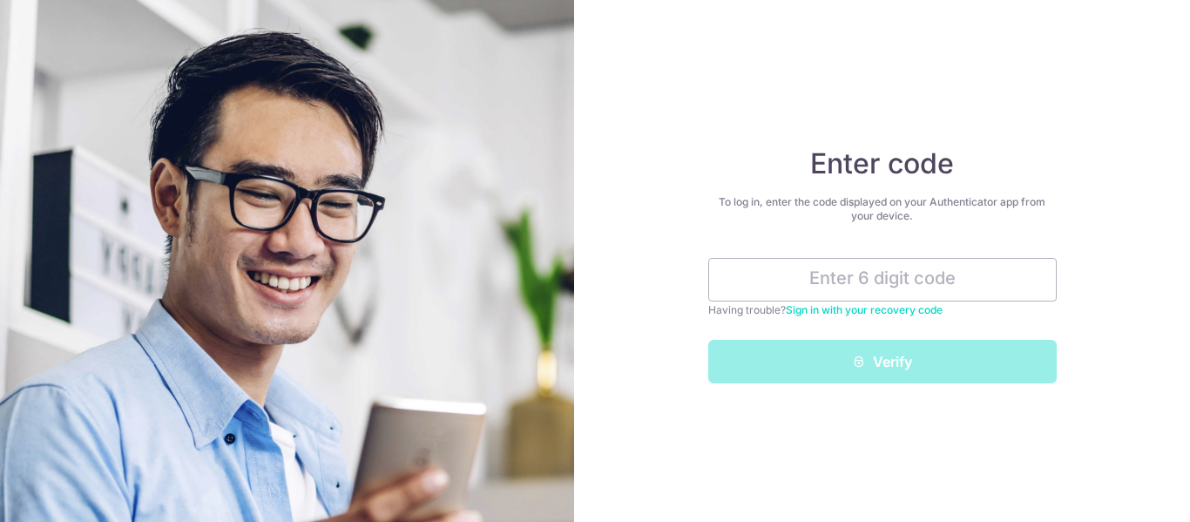
drag, startPoint x: 779, startPoint y: 283, endPoint x: 1122, endPoint y: 354, distance: 350.4
click at [1122, 354] on div "Enter code To log in, enter the code displayed on your Authenticator app from y…" at bounding box center [882, 261] width 616 height 522
click at [876, 312] on link "Sign in with your recovery code" at bounding box center [864, 309] width 157 height 13
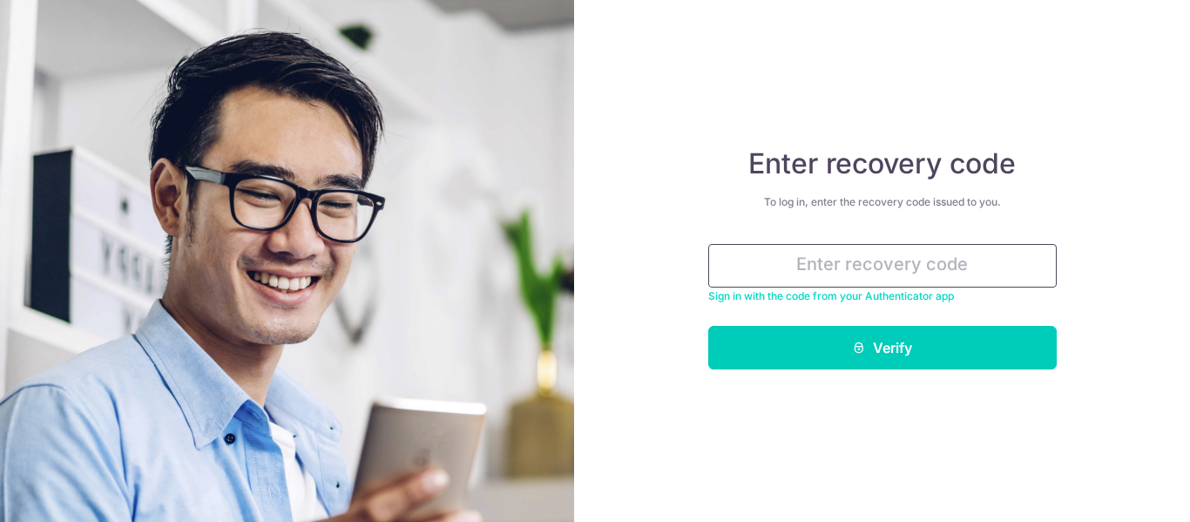
paste input "3ada-d7e6e-1884f"
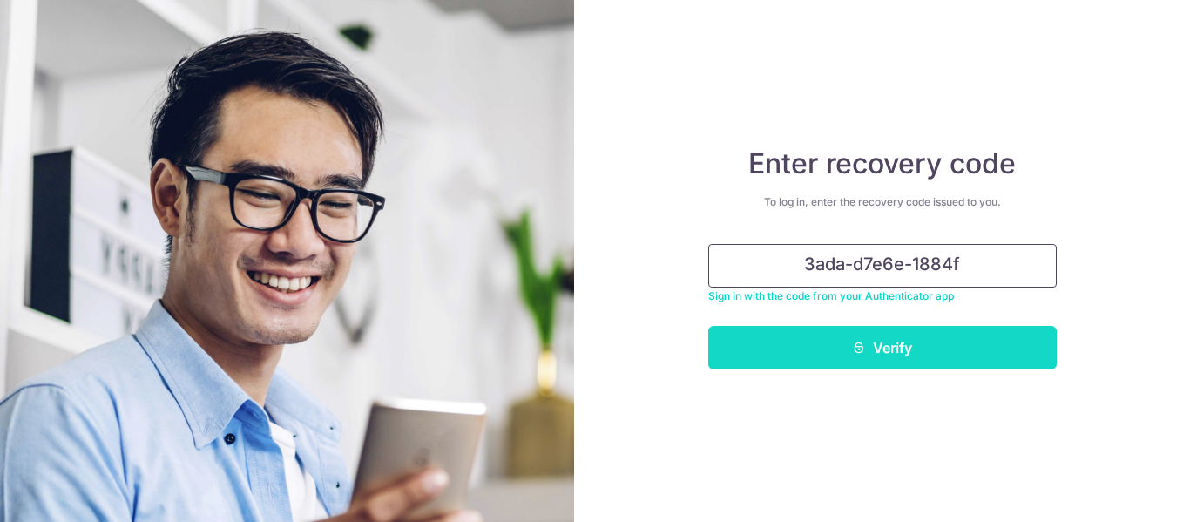
type input "3ada-d7e6e-1884f"
click at [872, 358] on button "Verify" at bounding box center [882, 348] width 348 height 44
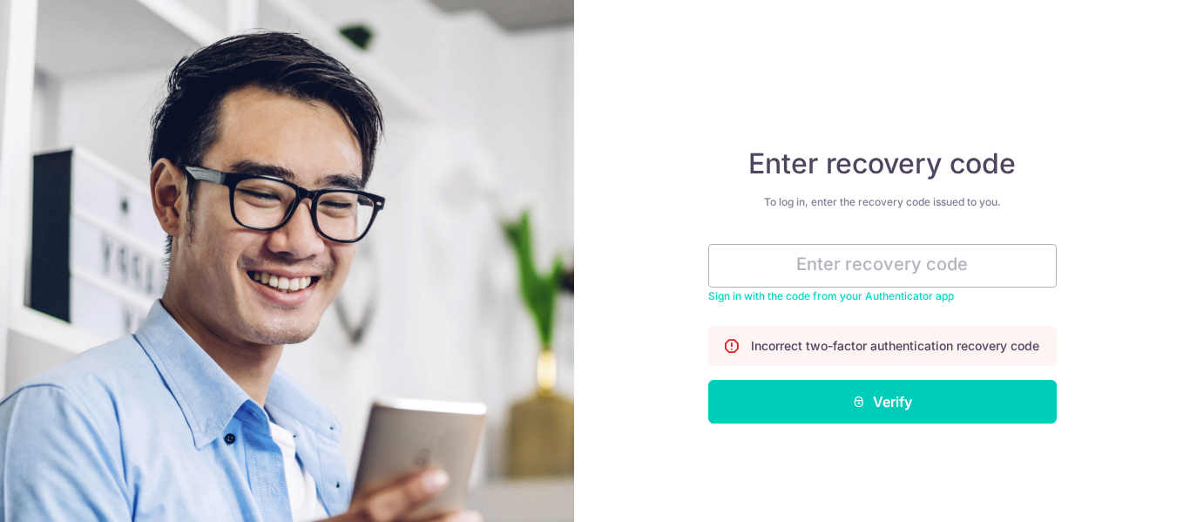
click at [927, 297] on link "Sign in with the code from your Authenticator app" at bounding box center [831, 295] width 246 height 13
